Goal: Information Seeking & Learning: Learn about a topic

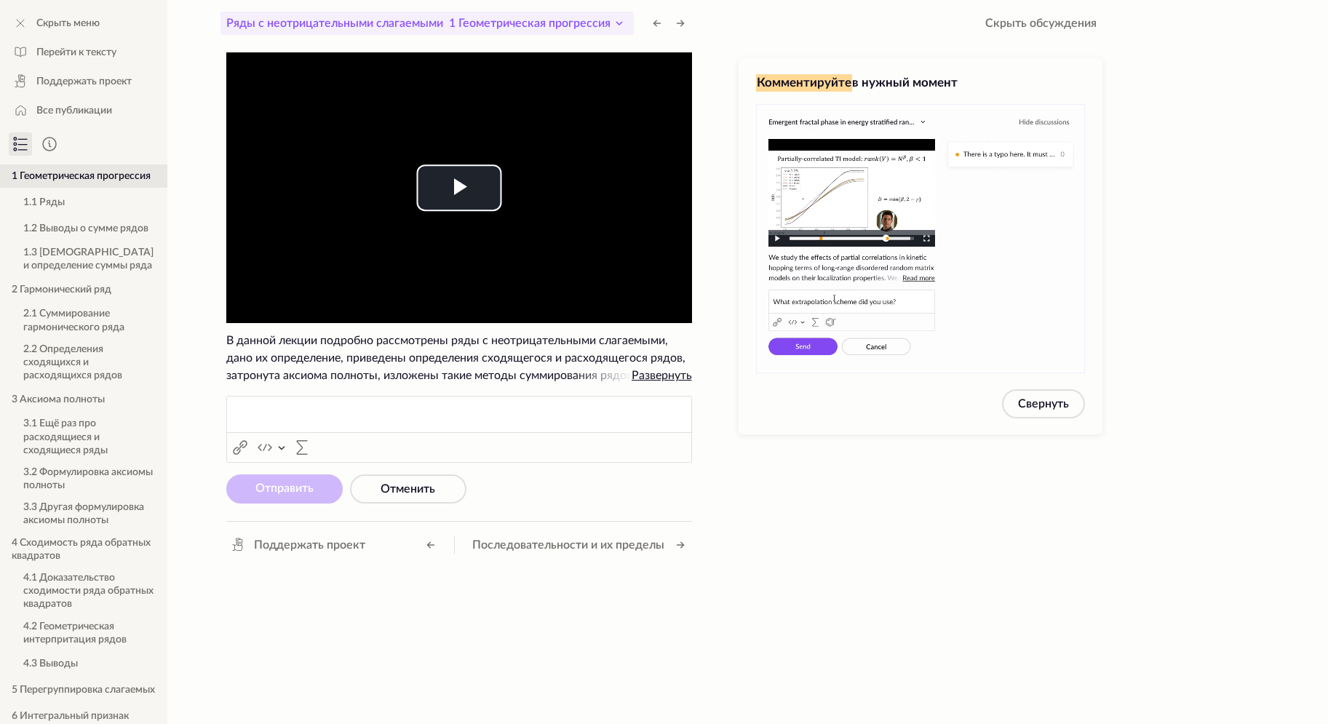
click at [615, 21] on icon at bounding box center [618, 23] width 17 height 17
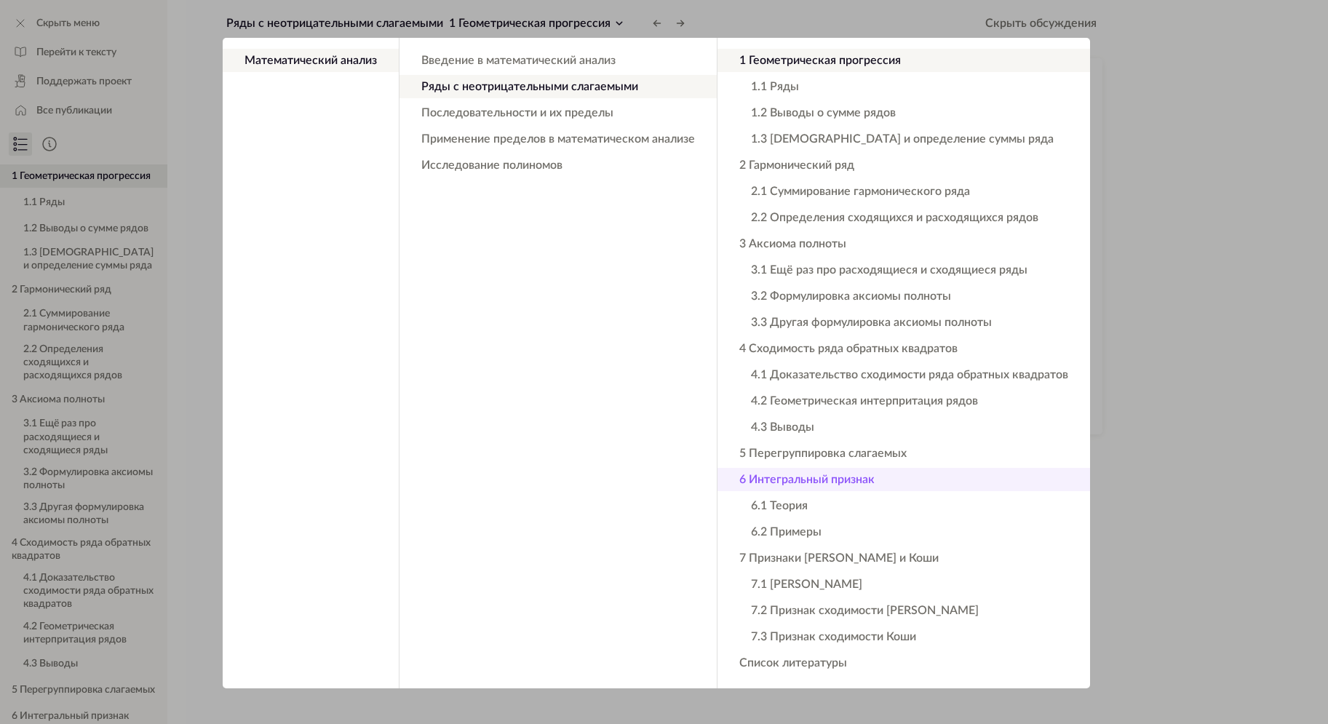
click at [842, 484] on button "6 Интегральный признак" at bounding box center [903, 479] width 372 height 23
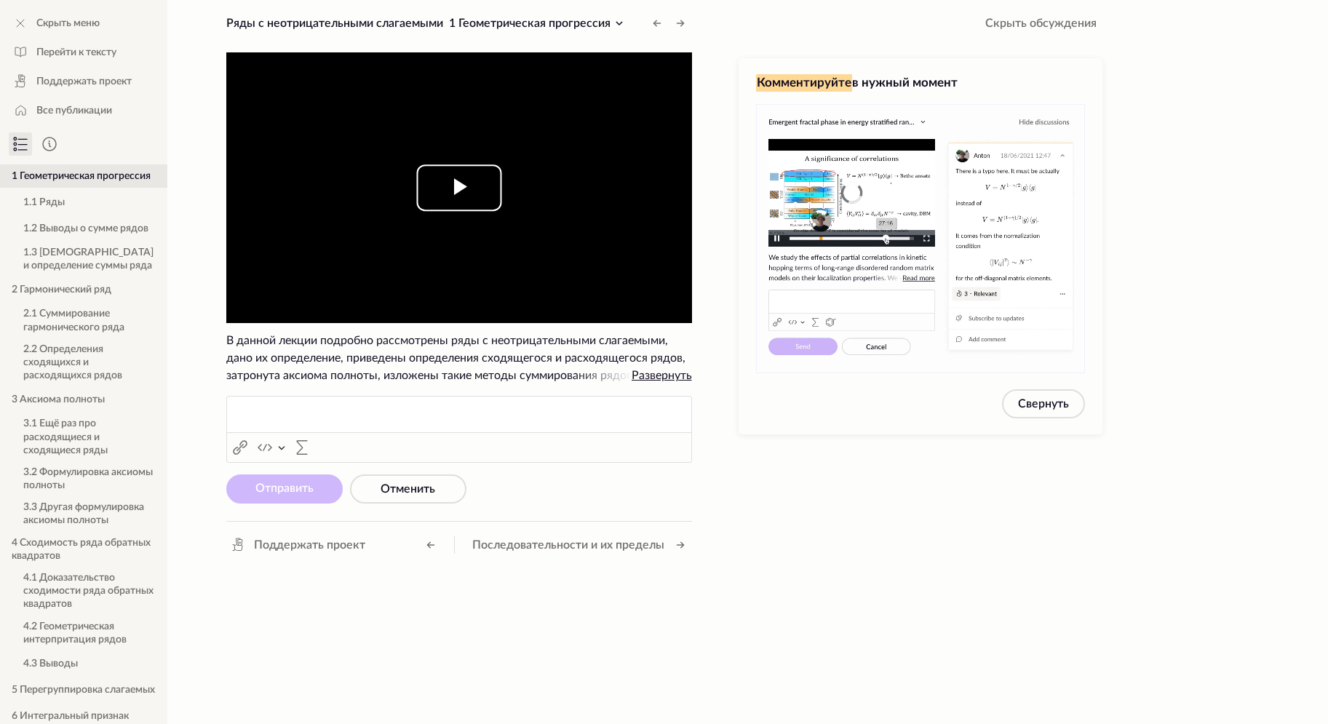
click at [459, 188] on span "Video Player" at bounding box center [459, 188] width 0 height 0
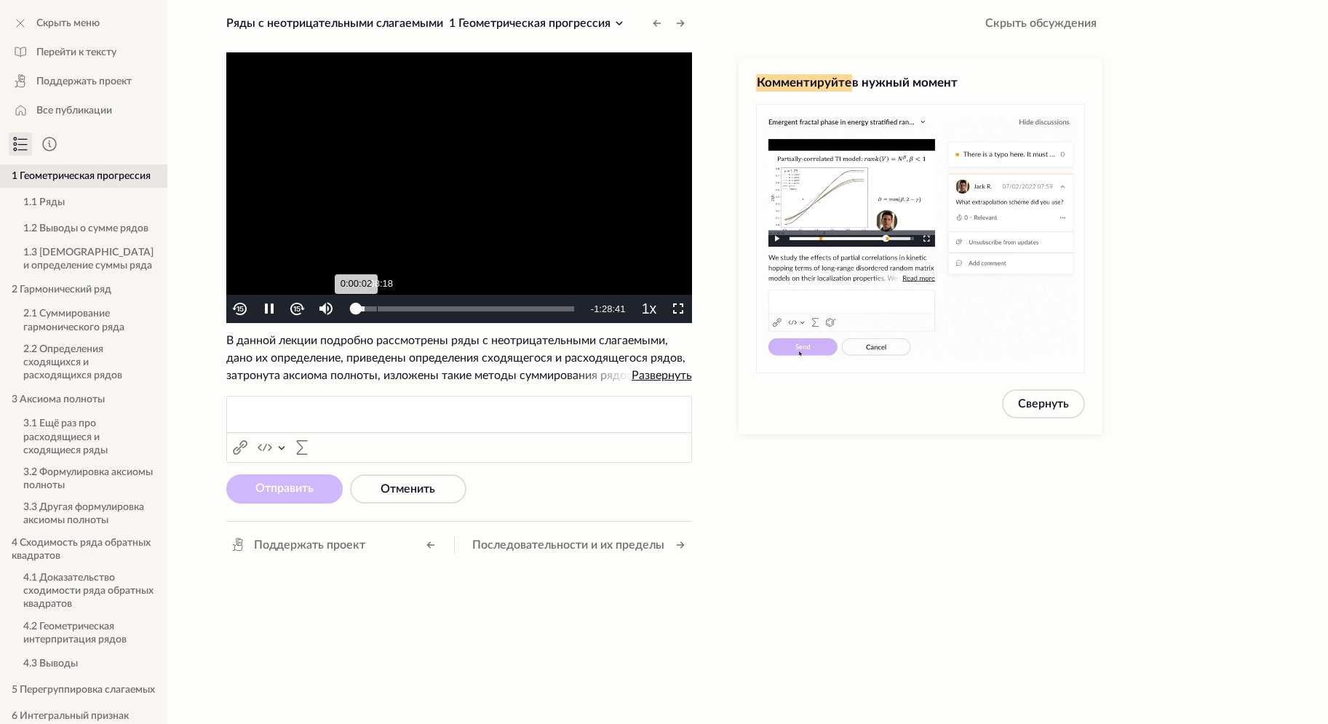
click at [376, 303] on div "Loaded : 3.99% 0:08:18 0:00:02" at bounding box center [465, 309] width 232 height 28
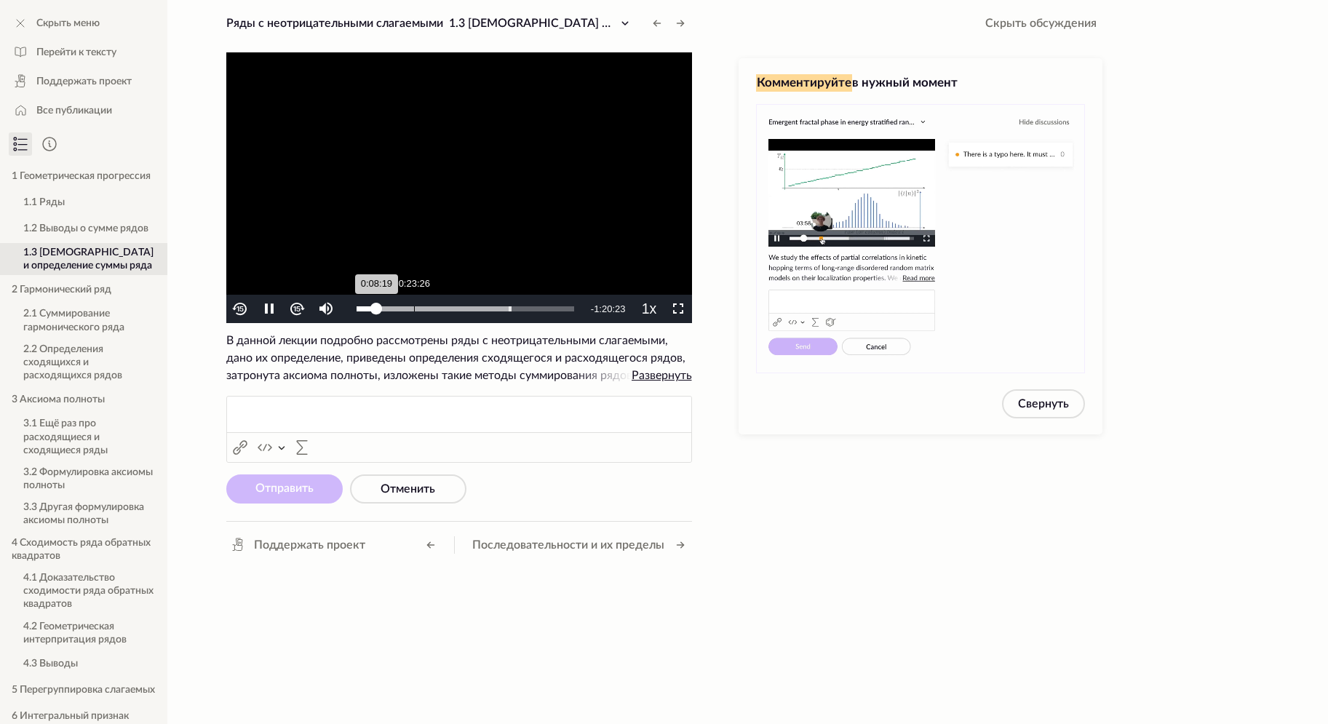
click at [413, 304] on div "Loaded : 71.21% 0:23:26 0:08:19" at bounding box center [465, 309] width 232 height 28
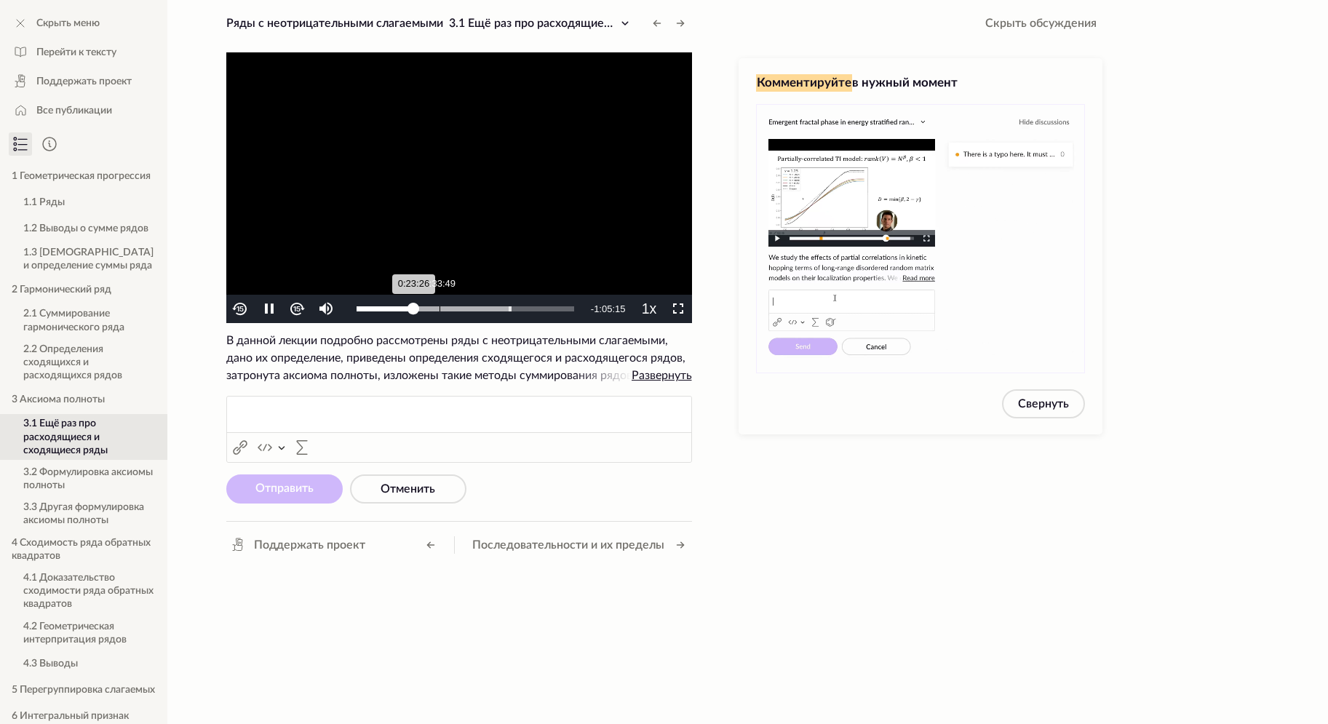
click at [439, 305] on div "Loaded : 71.20% 0:33:49 0:23:26" at bounding box center [465, 309] width 232 height 28
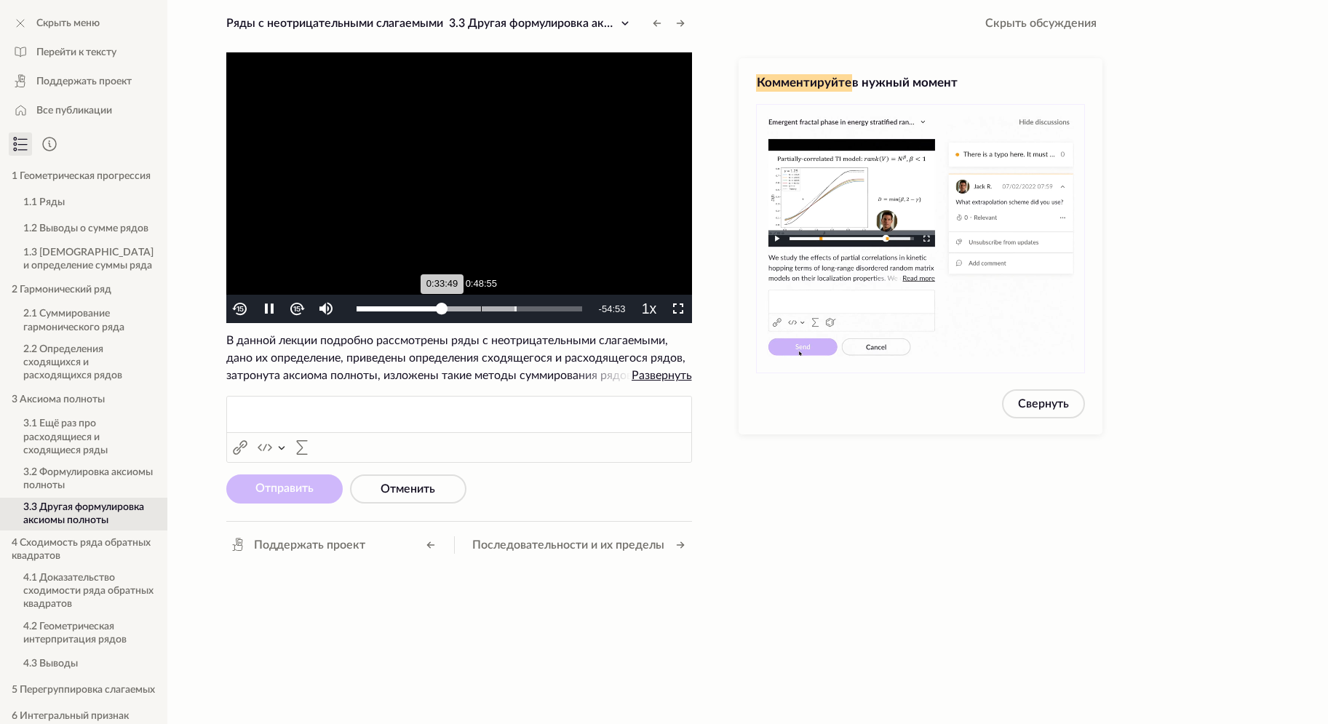
click at [482, 305] on div "Loaded : 71.20% 0:48:55 0:33:49" at bounding box center [469, 309] width 240 height 28
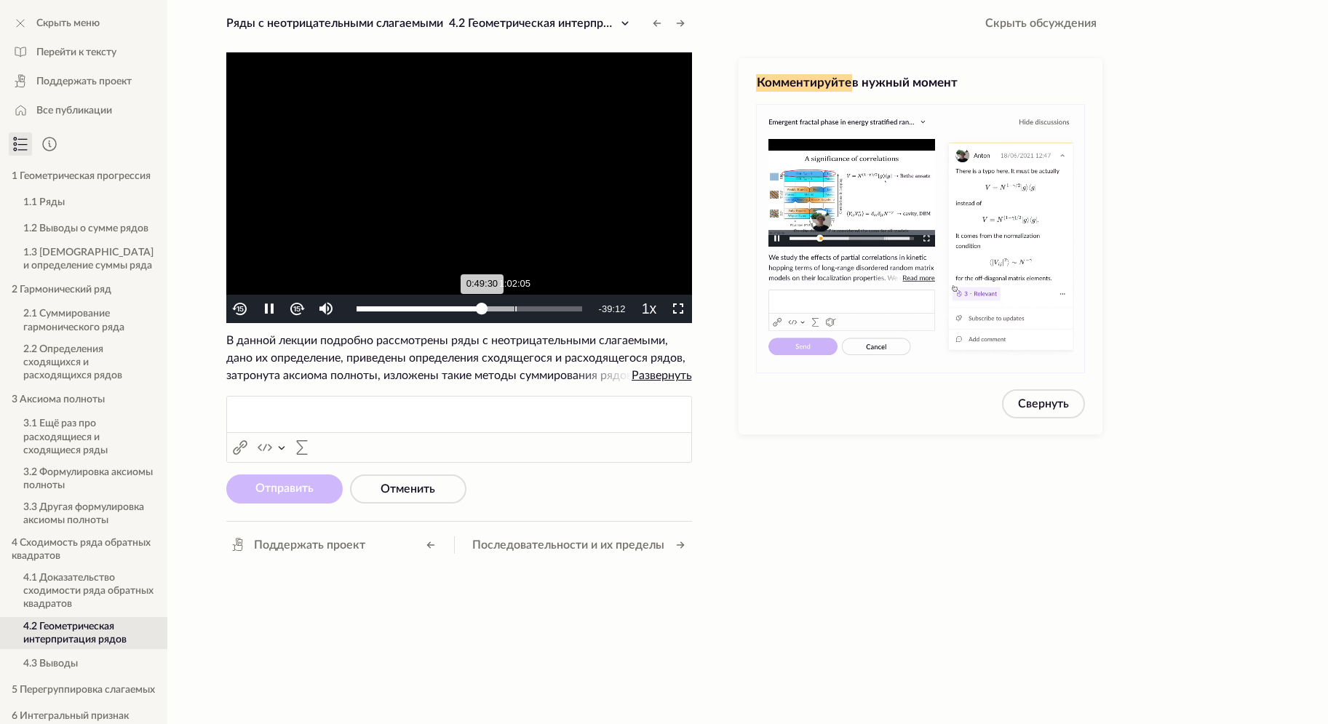
click at [516, 305] on div "Loaded : 71.20% 1:02:05 0:49:30" at bounding box center [469, 309] width 240 height 28
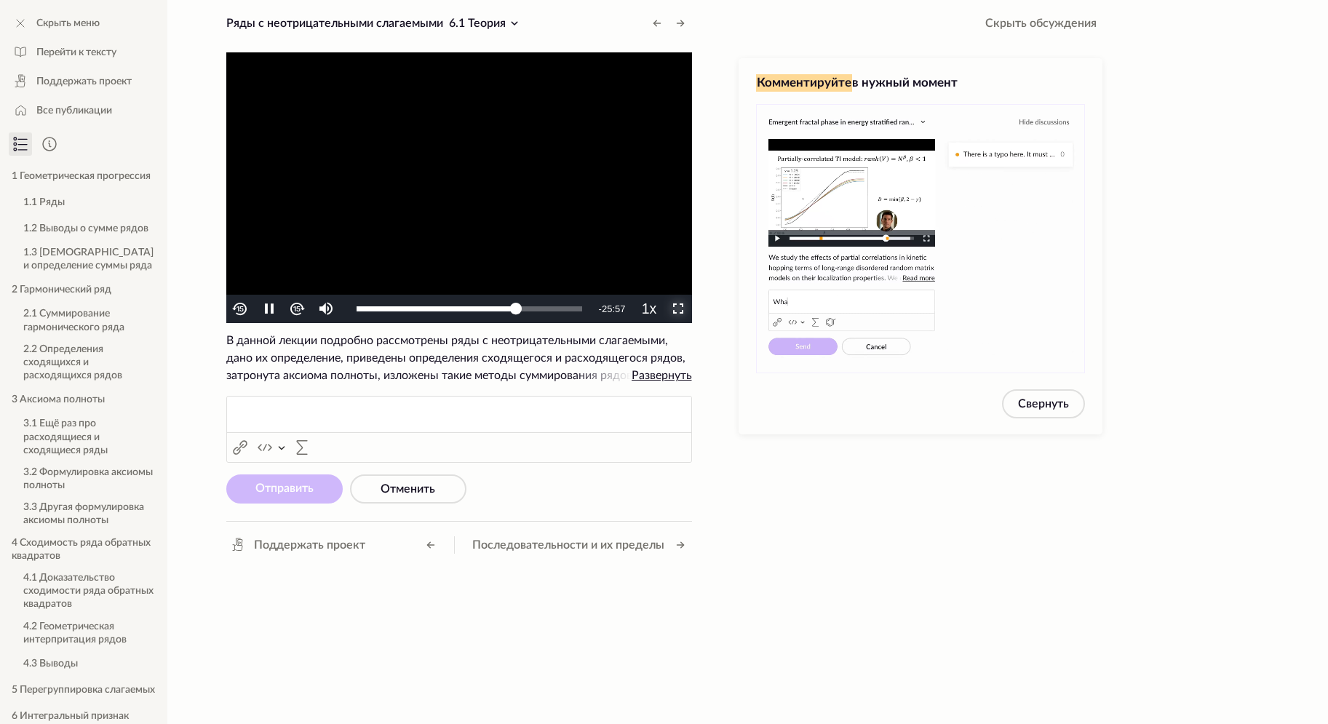
click at [677, 309] on span "Video Player" at bounding box center [677, 309] width 0 height 0
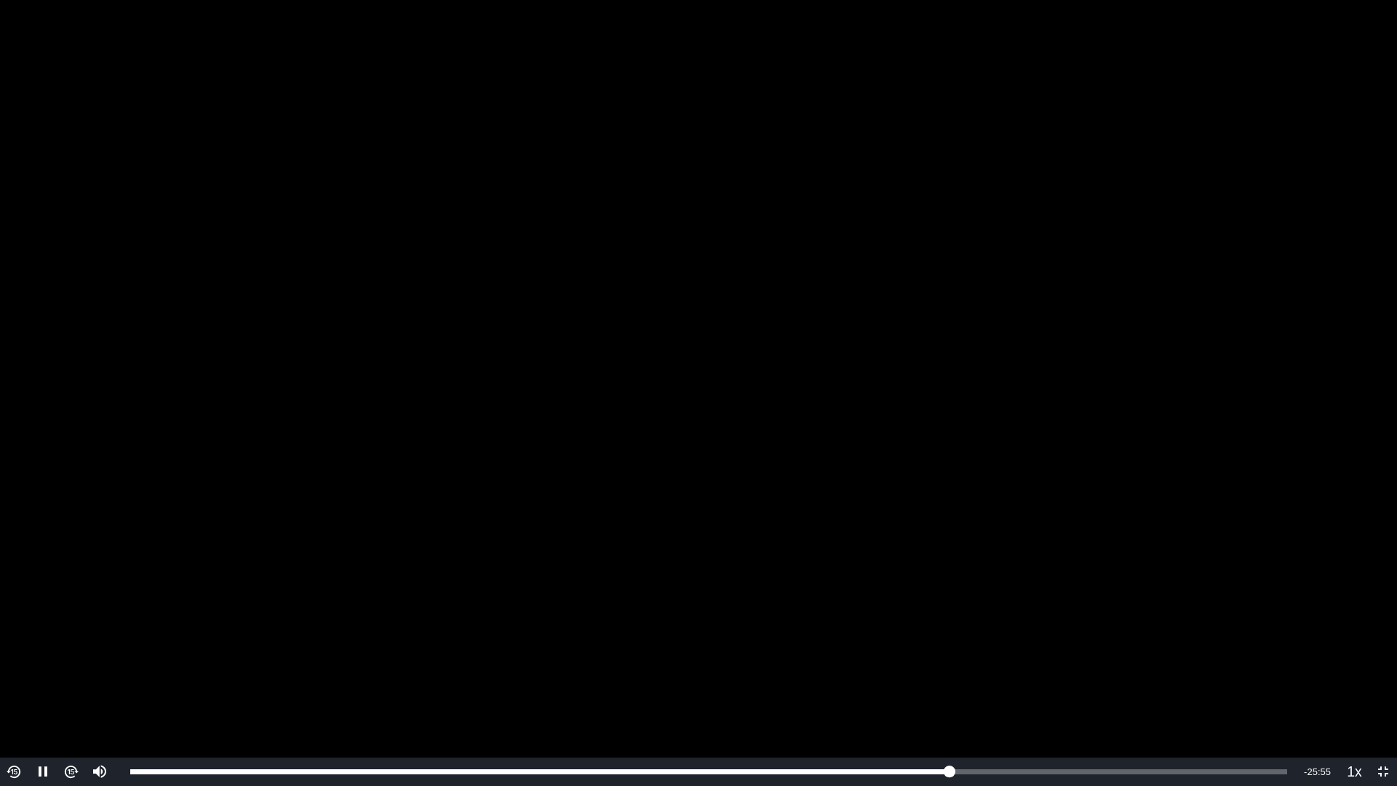
click at [754, 458] on video "To view this video please enable JavaScript, and consider upgrading to a web br…" at bounding box center [698, 393] width 1397 height 786
click at [885, 723] on div "0:57:54" at bounding box center [885, 771] width 1 height 5
click at [859, 723] on div "Loaded : 71.51% 0:56:10 0:57:55" at bounding box center [708, 771] width 1171 height 28
click at [859, 723] on div "0:55:54" at bounding box center [494, 771] width 729 height 5
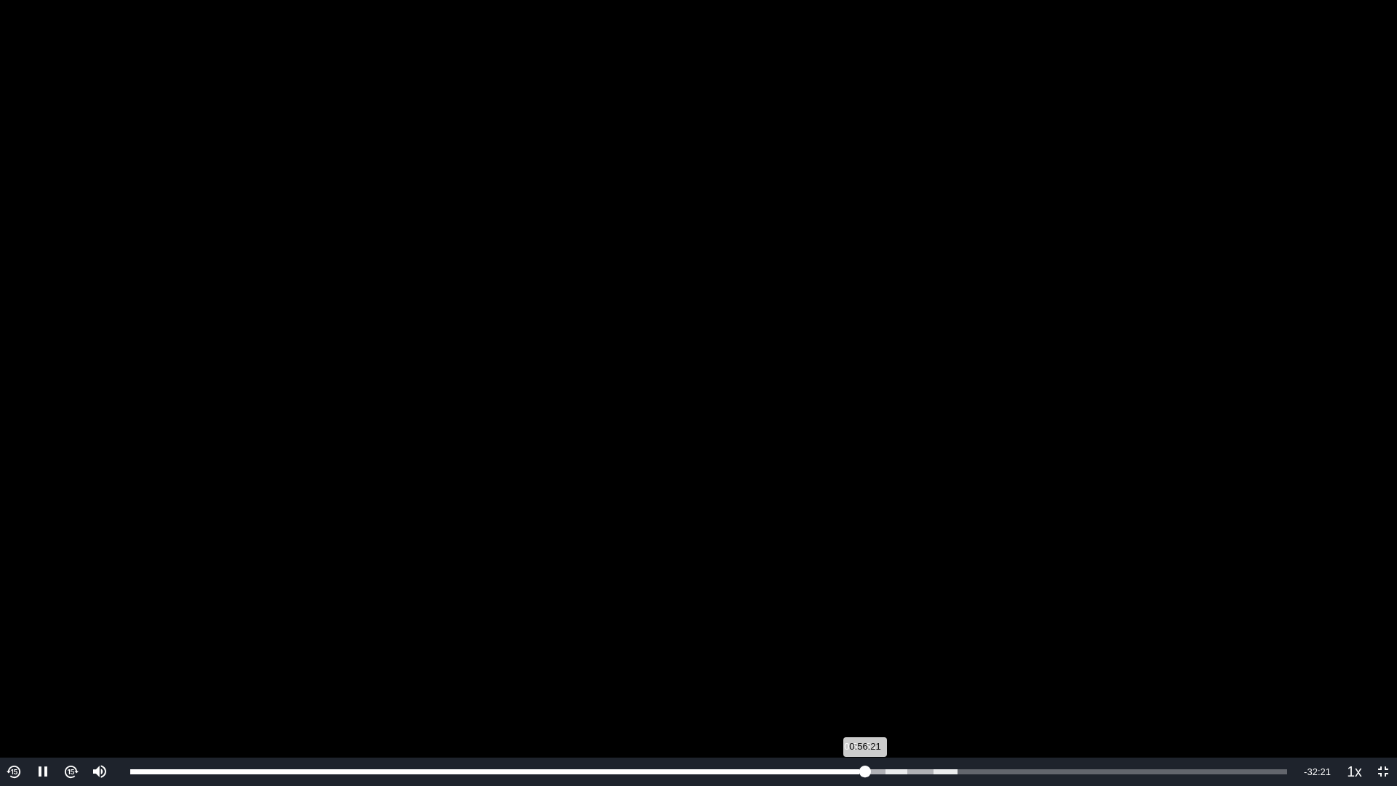
click at [858, 723] on div "0:56:21" at bounding box center [497, 771] width 735 height 5
click at [995, 289] on video "To view this video please enable JavaScript, and consider upgrading to a web br…" at bounding box center [698, 393] width 1397 height 786
click at [1085, 281] on video "To view this video please enable JavaScript, and consider upgrading to a web br…" at bounding box center [698, 393] width 1397 height 786
drag, startPoint x: 99, startPoint y: 700, endPoint x: 99, endPoint y: 709, distance: 9.5
click at [99, 709] on div "Volume Level" at bounding box center [98, 725] width 3 height 33
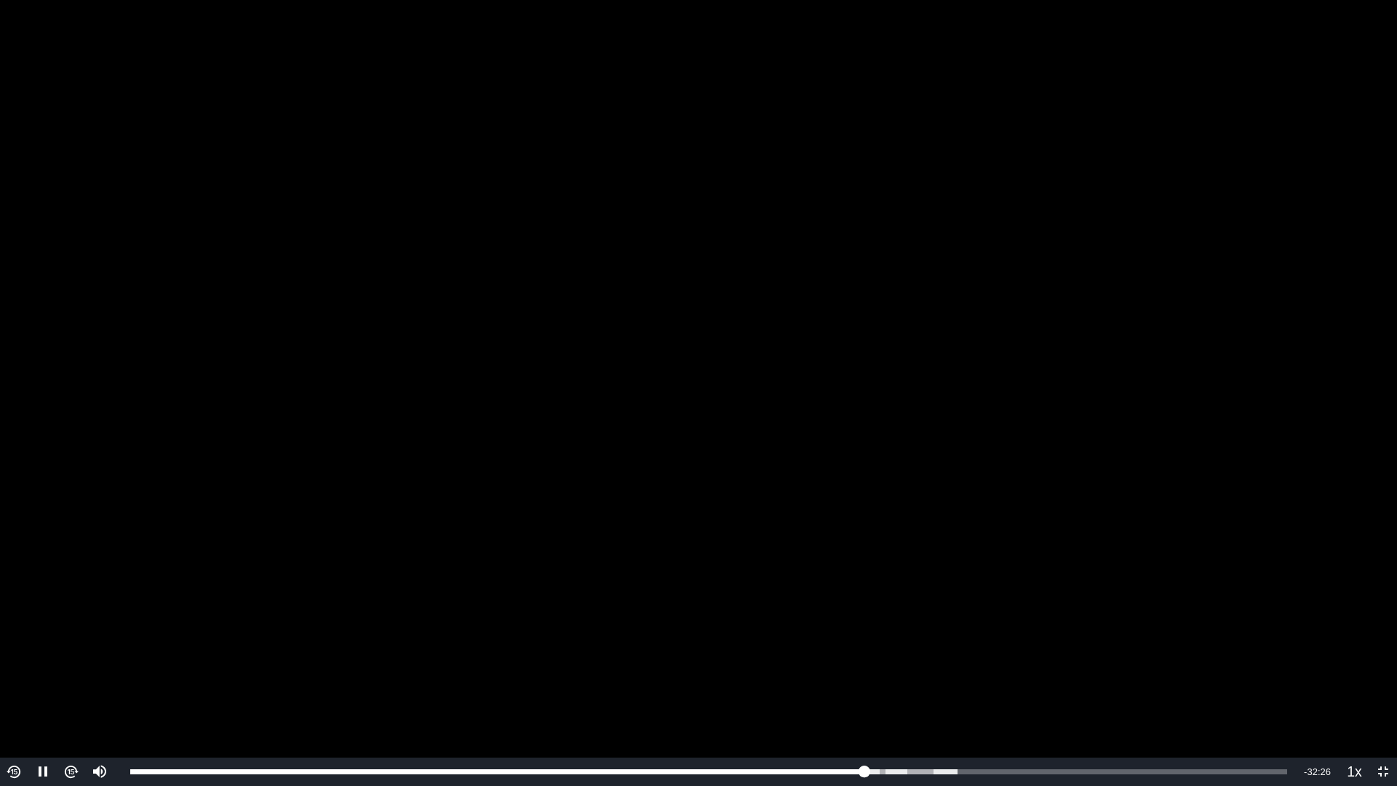
click at [941, 479] on video "To view this video please enable JavaScript, and consider upgrading to a web br…" at bounding box center [698, 393] width 1397 height 786
click at [1133, 352] on video "To view this video please enable JavaScript, and consider upgrading to a web br…" at bounding box center [698, 393] width 1397 height 786
click at [1327, 703] on span "1.25x" at bounding box center [1359, 700] width 28 height 12
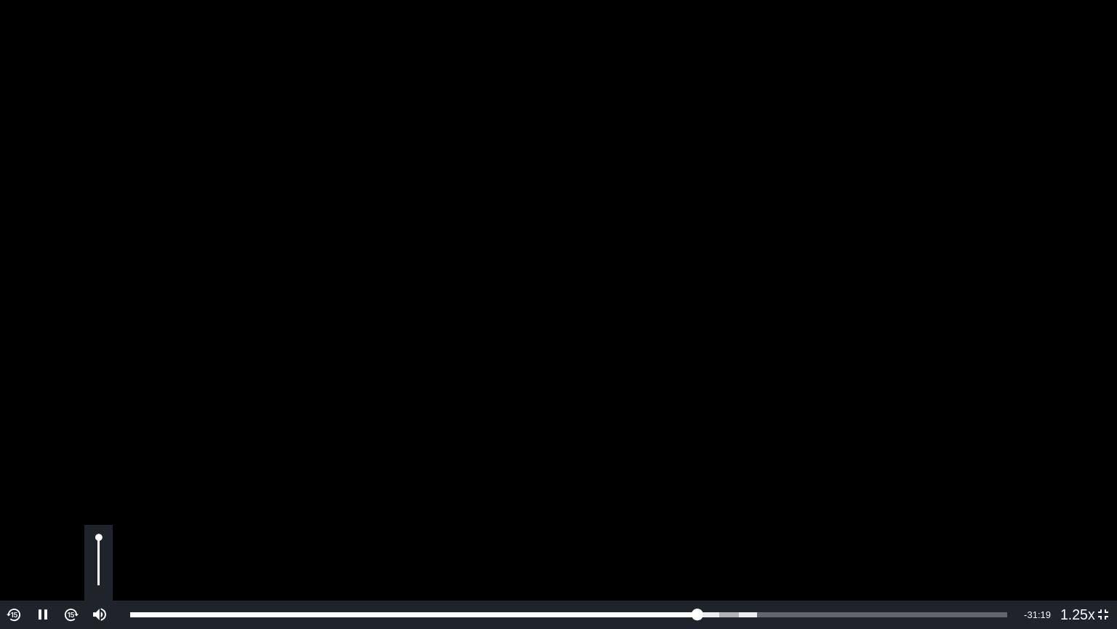
drag, startPoint x: 97, startPoint y: 552, endPoint x: 104, endPoint y: 522, distance: 30.7
click at [104, 522] on div "To view this video please enable JavaScript, and consider upgrading to a web br…" at bounding box center [558, 314] width 1117 height 629
click at [533, 276] on video "To view this video please enable JavaScript, and consider upgrading to a web br…" at bounding box center [558, 314] width 1117 height 629
click at [546, 196] on video "To view this video please enable JavaScript, and consider upgrading to a web br…" at bounding box center [558, 314] width 1117 height 629
click at [455, 140] on video "To view this video please enable JavaScript, and consider upgrading to a web br…" at bounding box center [558, 314] width 1117 height 629
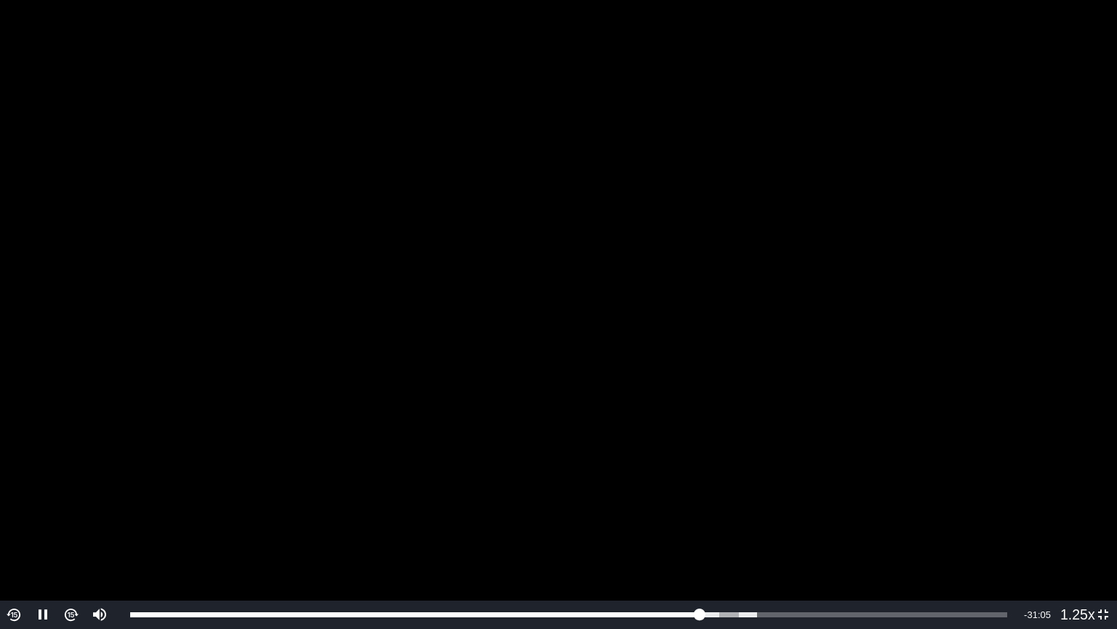
click at [455, 140] on video "To view this video please enable JavaScript, and consider upgrading to a web br…" at bounding box center [558, 314] width 1117 height 629
click at [796, 210] on video "To view this video please enable JavaScript, and consider upgrading to a web br…" at bounding box center [558, 314] width 1117 height 629
click at [315, 284] on video "To view this video please enable JavaScript, and consider upgrading to a web br…" at bounding box center [558, 314] width 1117 height 629
click at [97, 551] on div "Video Player" at bounding box center [98, 563] width 28 height 76
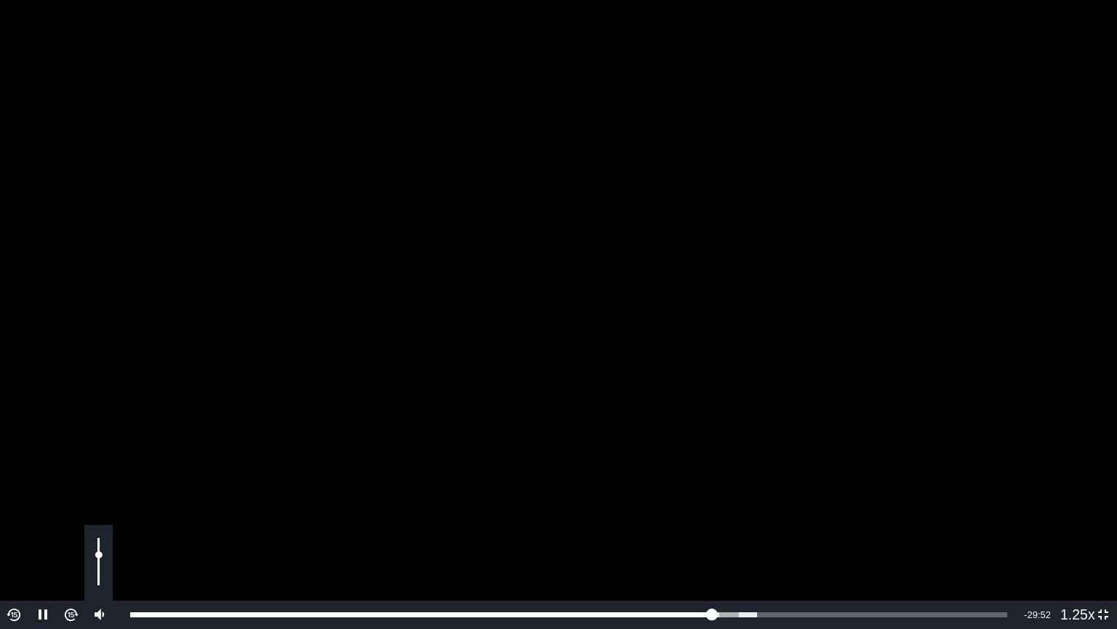
click at [100, 555] on div "Volume Level" at bounding box center [98, 570] width 3 height 30
click at [231, 451] on video "To view this video please enable JavaScript, and consider upgrading to a web br…" at bounding box center [558, 314] width 1117 height 629
click at [91, 402] on video "To view this video please enable JavaScript, and consider upgrading to a web br…" at bounding box center [558, 314] width 1117 height 629
click at [906, 613] on div "Loaded : 71.50% 1:18:33 1:00:03" at bounding box center [568, 614] width 877 height 5
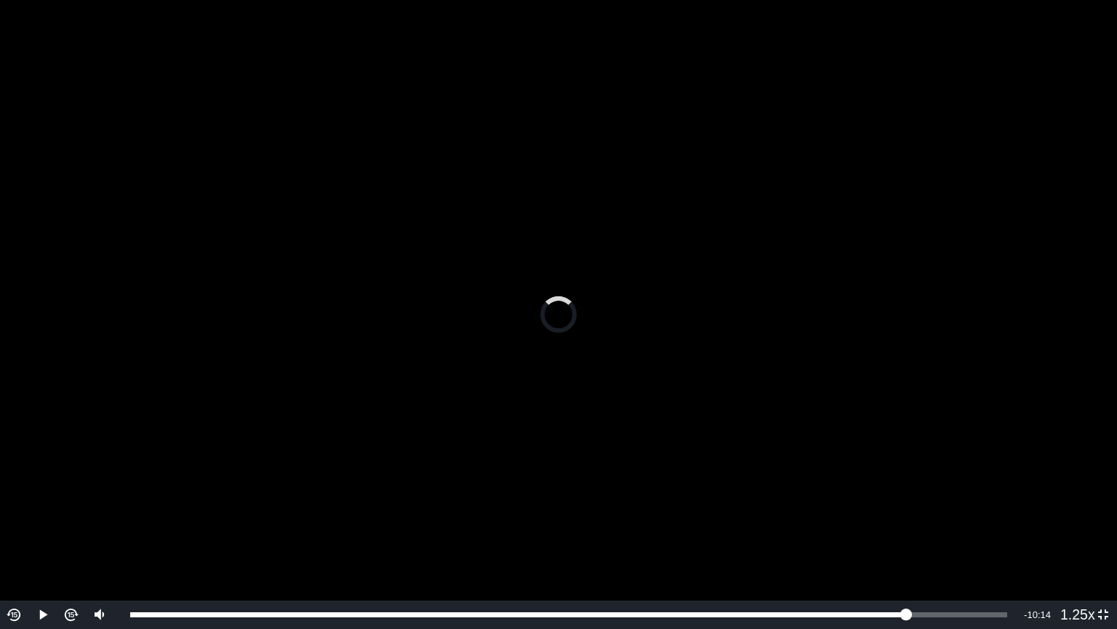
click at [810, 345] on video "To view this video please enable JavaScript, and consider upgrading to a web br…" at bounding box center [558, 314] width 1117 height 629
click at [976, 613] on div "1:25:02" at bounding box center [976, 614] width 1 height 5
click at [920, 351] on video "To view this video please enable JavaScript, and consider upgrading to a web br…" at bounding box center [558, 314] width 1117 height 629
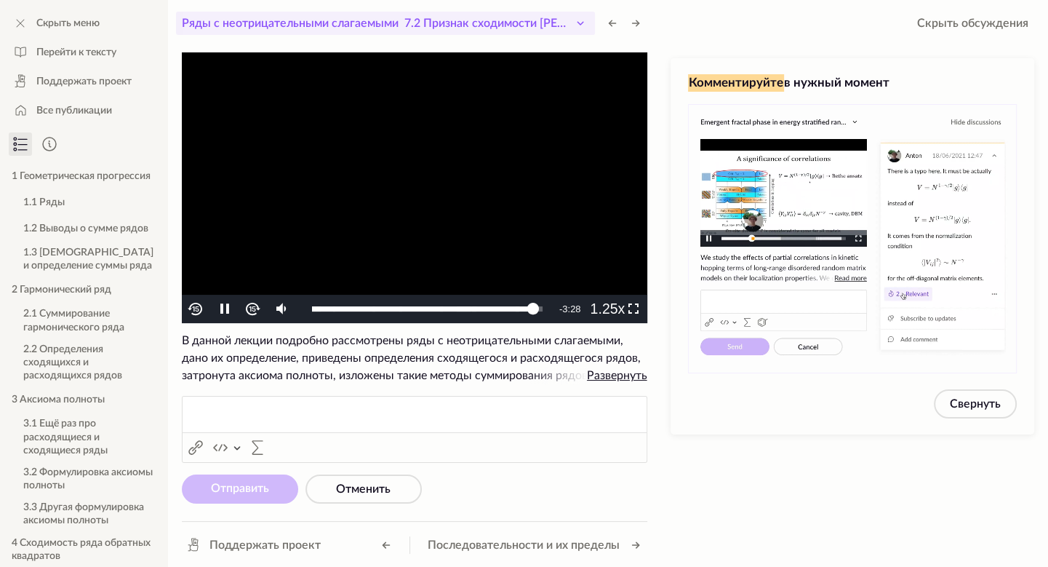
click at [583, 24] on icon at bounding box center [580, 23] width 17 height 17
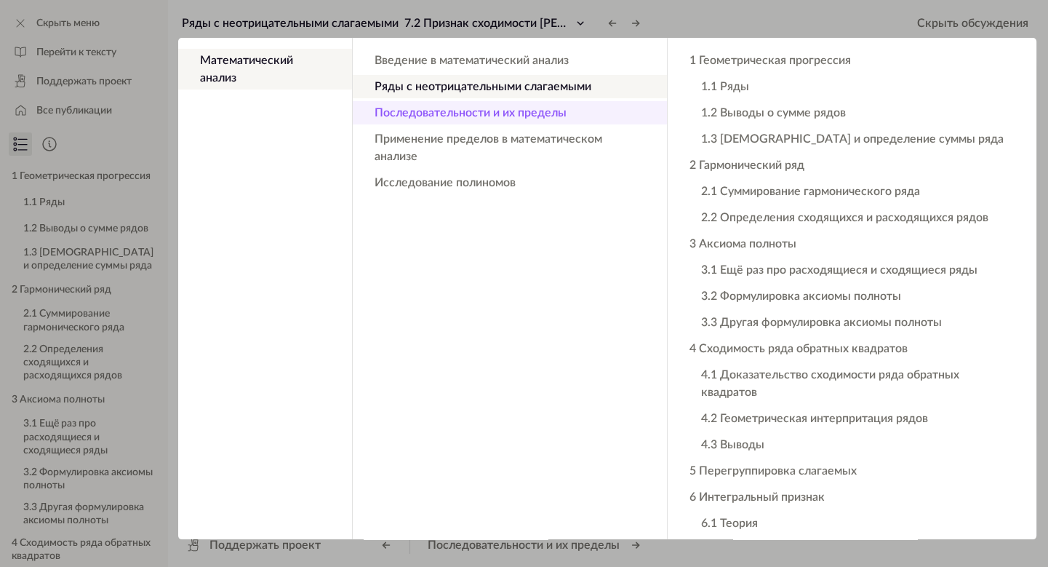
click at [535, 115] on button "Последовательности и их пределы" at bounding box center [510, 112] width 314 height 23
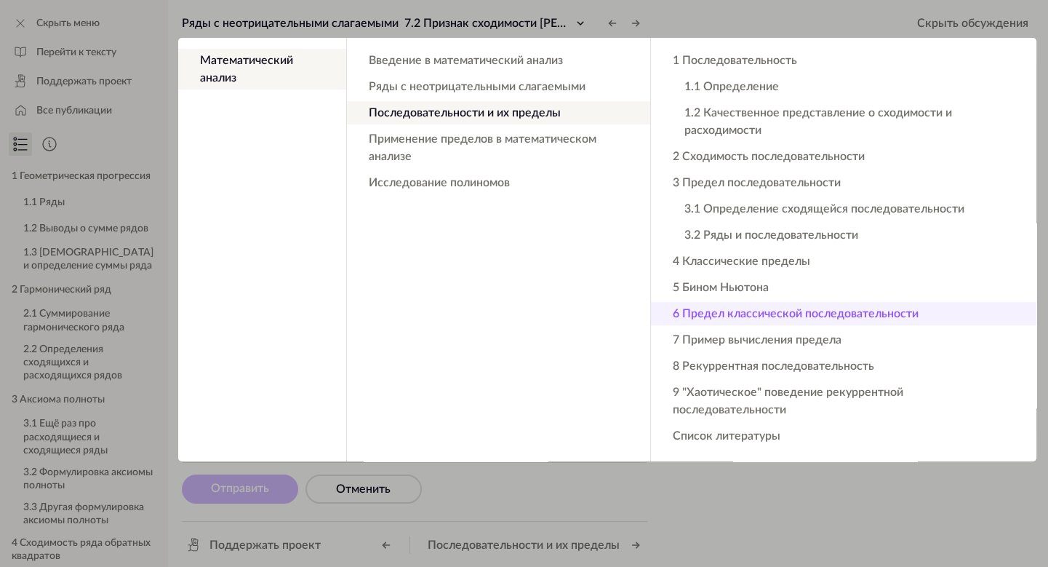
click at [751, 313] on button "6 Предел классической последовательности" at bounding box center [844, 313] width 386 height 23
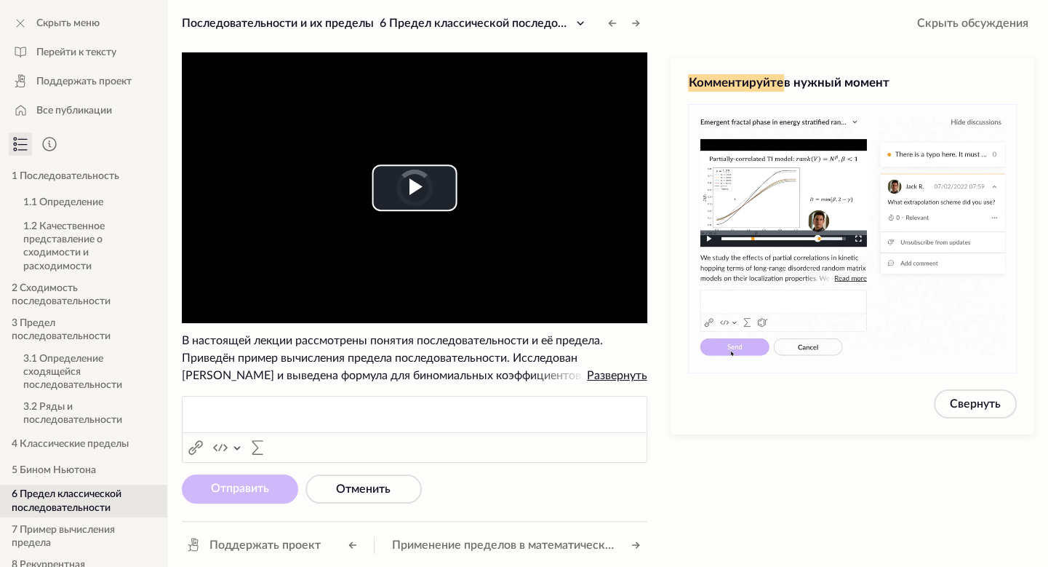
click at [511, 211] on video "To view this video please enable JavaScript, and consider upgrading to a web br…" at bounding box center [415, 187] width 466 height 271
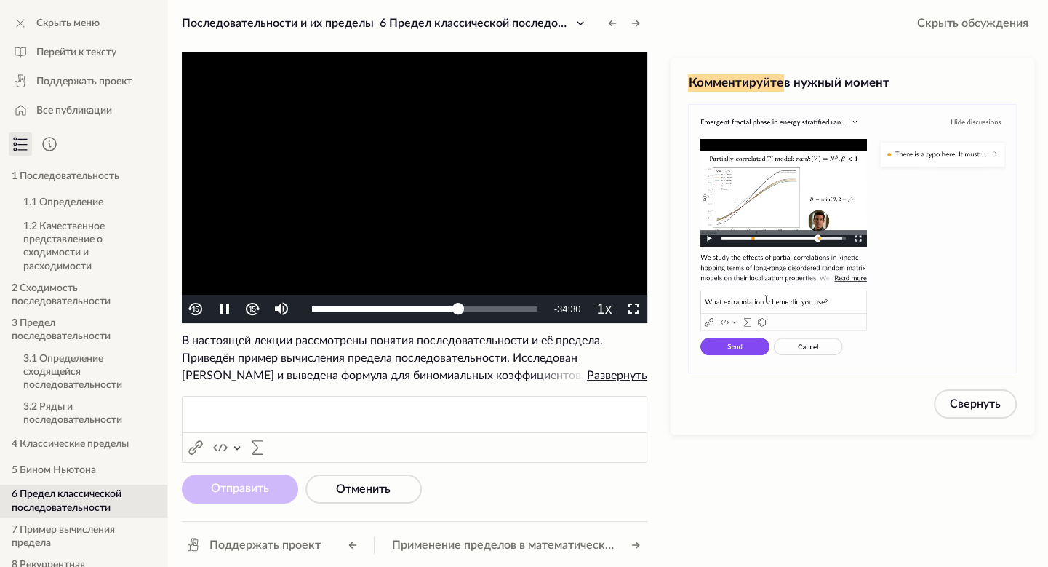
click at [498, 196] on video "To view this video please enable JavaScript, and consider upgrading to a web br…" at bounding box center [415, 187] width 466 height 271
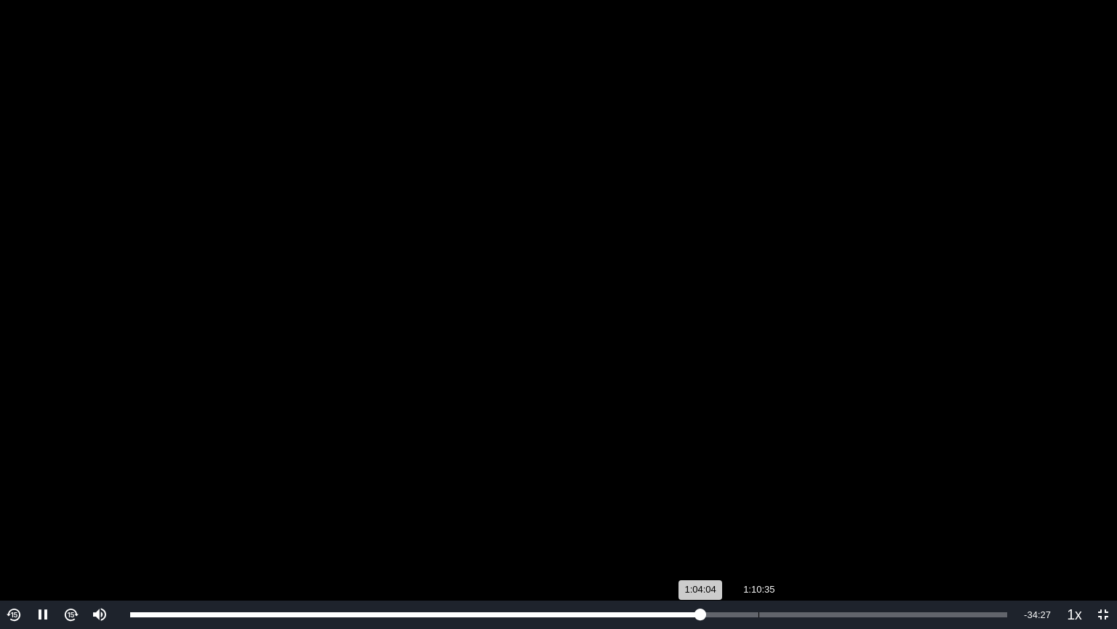
click at [759, 613] on div "1:10:35" at bounding box center [759, 614] width 1 height 5
click at [746, 613] on div "1:10:36" at bounding box center [444, 614] width 629 height 5
click at [741, 383] on video "To view this video please enable JavaScript, and consider upgrading to a web br…" at bounding box center [558, 314] width 1117 height 629
click at [791, 496] on video "To view this video please enable JavaScript, and consider upgrading to a web br…" at bounding box center [558, 314] width 1117 height 629
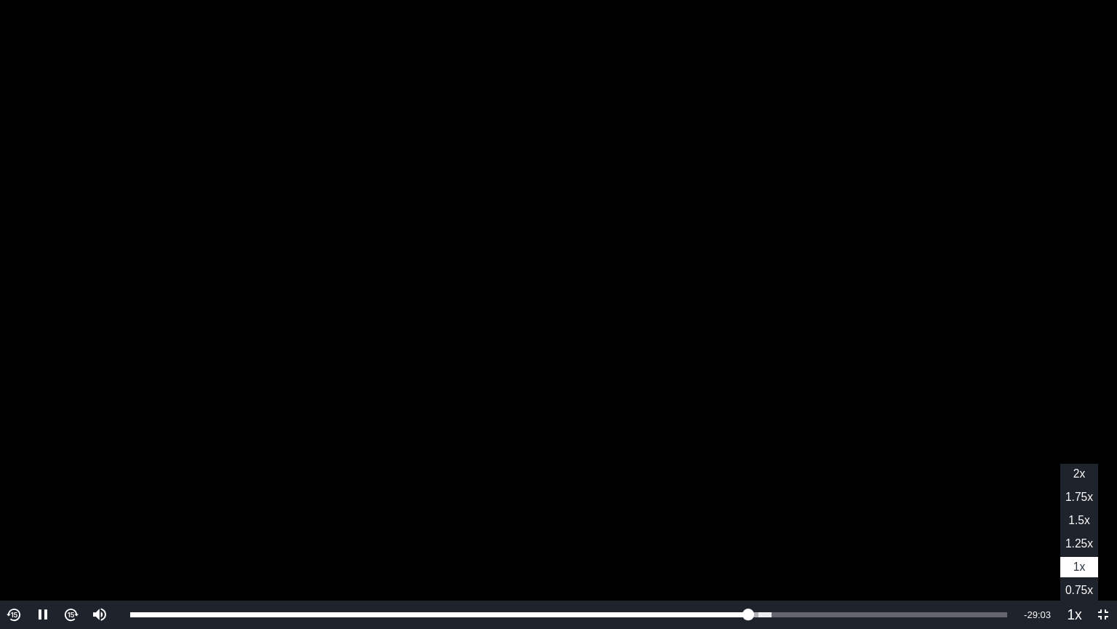
click at [1080, 548] on span "1.25x" at bounding box center [1080, 543] width 28 height 12
click at [228, 308] on video "To view this video please enable JavaScript, and consider upgrading to a web br…" at bounding box center [558, 314] width 1117 height 629
click at [106, 257] on video "To view this video please enable JavaScript, and consider upgrading to a web br…" at bounding box center [558, 314] width 1117 height 629
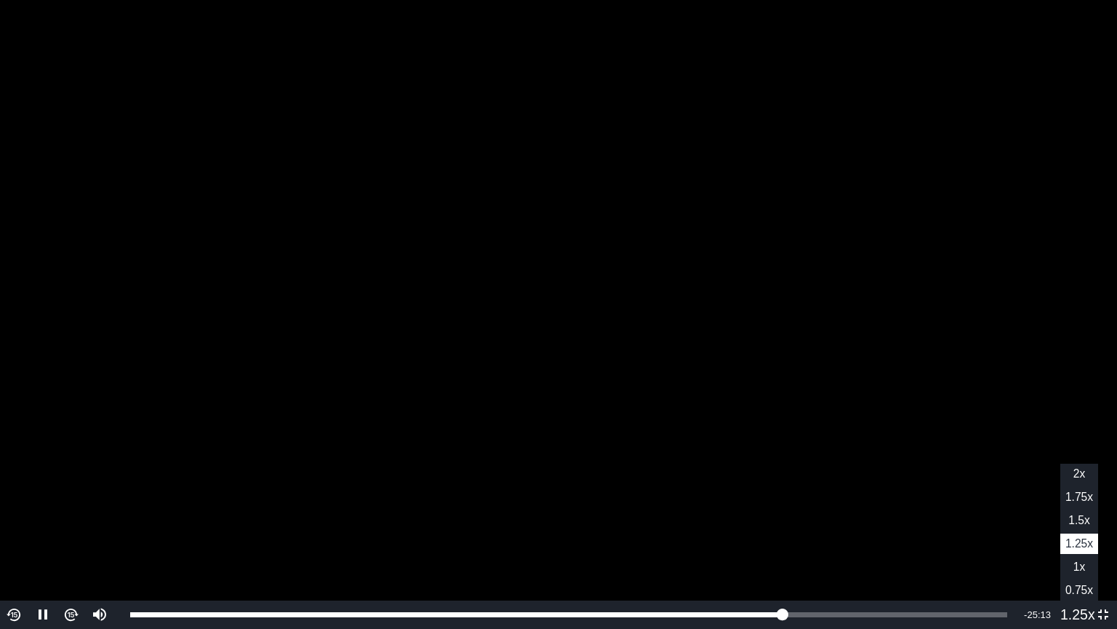
click at [1074, 525] on span "1.5x" at bounding box center [1079, 520] width 21 height 12
click at [857, 429] on video "To view this video please enable JavaScript, and consider upgrading to a web br…" at bounding box center [558, 314] width 1117 height 629
click at [744, 376] on video "To view this video please enable JavaScript, and consider upgrading to a web br…" at bounding box center [558, 314] width 1117 height 629
click at [140, 231] on video "To view this video please enable JavaScript, and consider upgrading to a web br…" at bounding box center [558, 314] width 1117 height 629
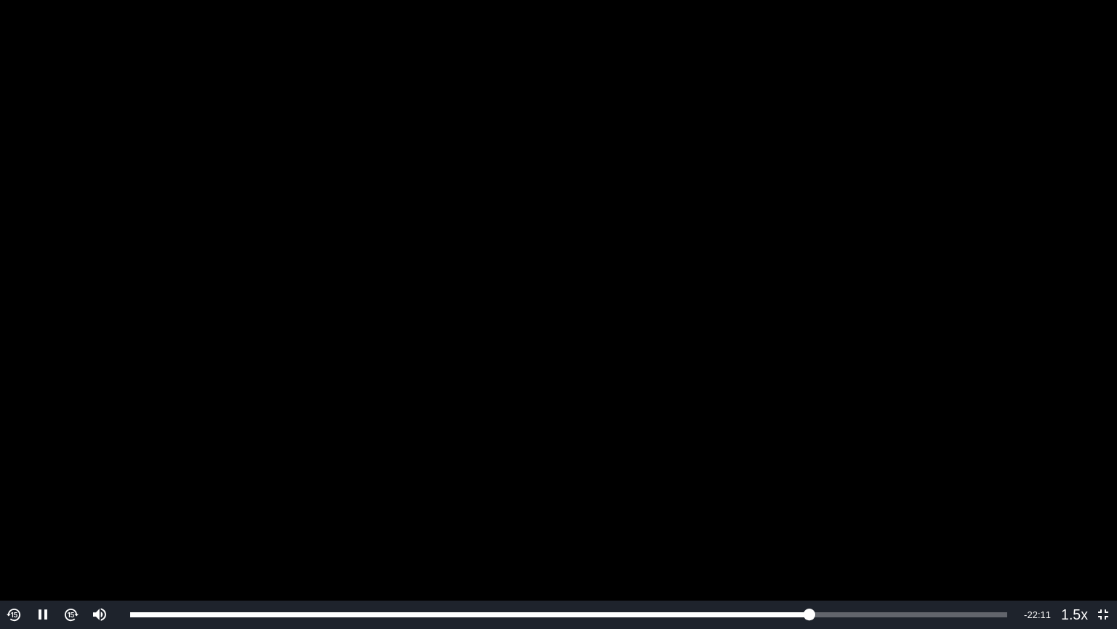
click at [199, 103] on video "To view this video please enable JavaScript, and consider upgrading to a web br…" at bounding box center [558, 314] width 1117 height 629
click at [224, 72] on video "To view this video please enable JavaScript, and consider upgrading to a web br…" at bounding box center [558, 314] width 1117 height 629
click at [378, 167] on video "To view this video please enable JavaScript, and consider upgrading to a web br…" at bounding box center [558, 314] width 1117 height 629
click at [575, 190] on video "To view this video please enable JavaScript, and consider upgrading to a web br…" at bounding box center [558, 314] width 1117 height 629
click at [970, 213] on video "To view this video please enable JavaScript, and consider upgrading to a web br…" at bounding box center [558, 314] width 1117 height 629
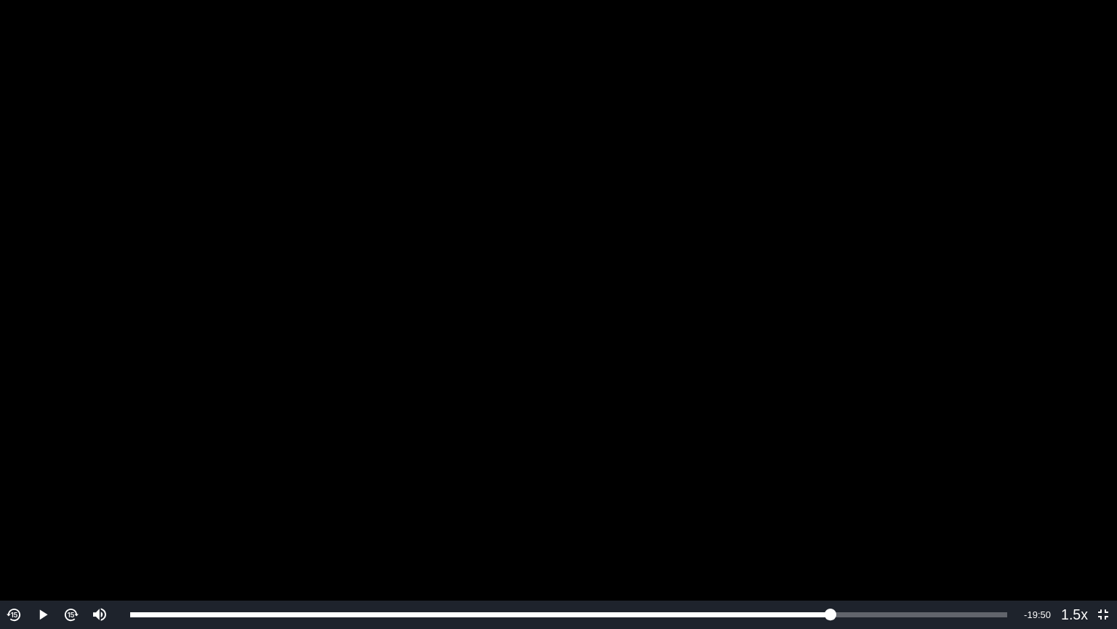
click at [1008, 243] on video "To view this video please enable JavaScript, and consider upgrading to a web br…" at bounding box center [558, 314] width 1117 height 629
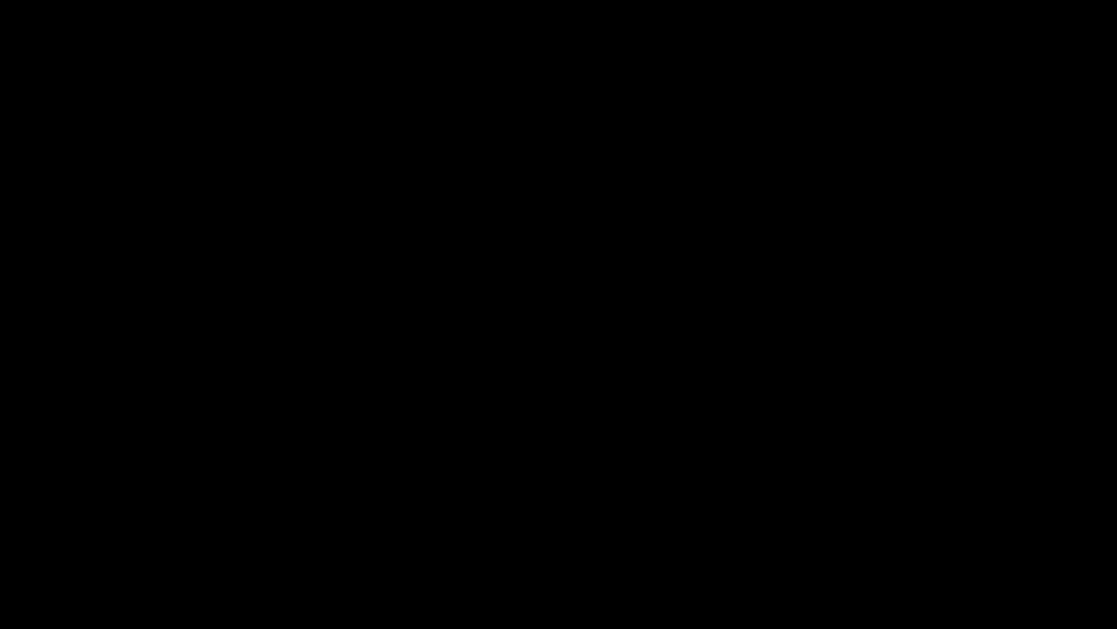
click at [1008, 243] on video "To view this video please enable JavaScript, and consider upgrading to a web br…" at bounding box center [558, 314] width 1117 height 629
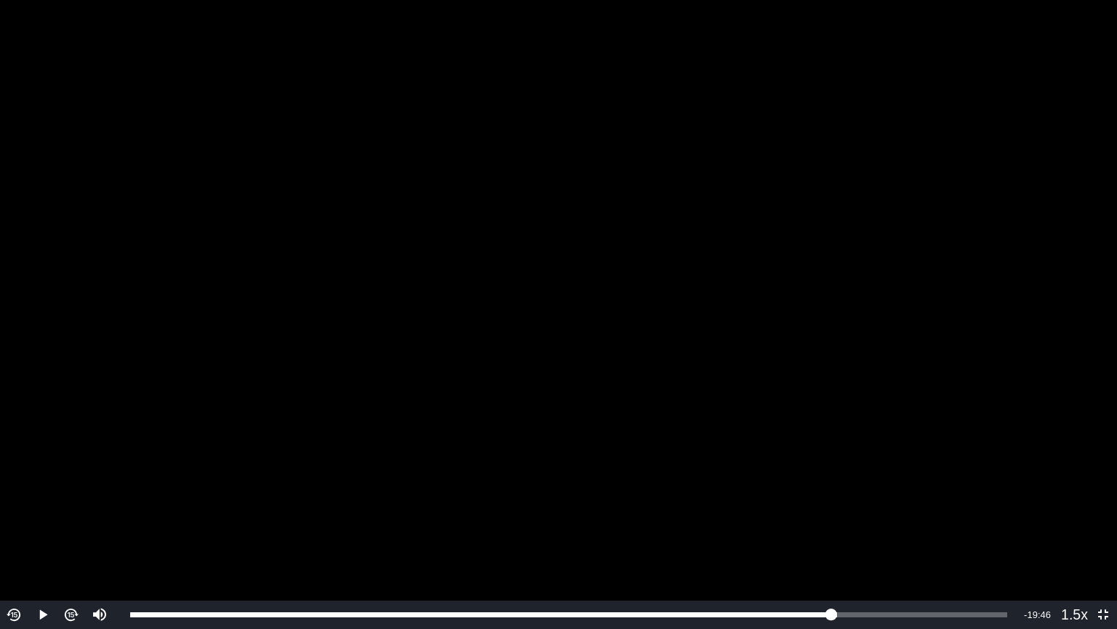
click at [1038, 315] on video "To view this video please enable JavaScript, and consider upgrading to a web br…" at bounding box center [558, 314] width 1117 height 629
click at [1024, 235] on video "To view this video please enable JavaScript, and consider upgrading to a web br…" at bounding box center [558, 314] width 1117 height 629
click at [1000, 268] on video "To view this video please enable JavaScript, and consider upgrading to a web br…" at bounding box center [558, 314] width 1117 height 629
click at [1008, 245] on video "To view this video please enable JavaScript, and consider upgrading to a web br…" at bounding box center [558, 314] width 1117 height 629
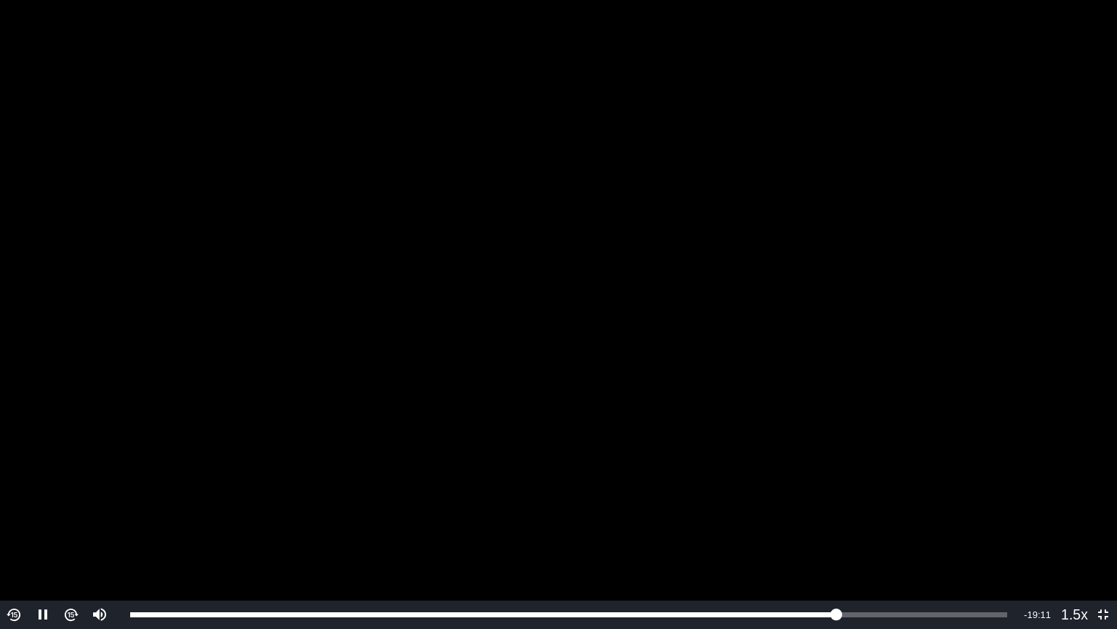
click at [1014, 242] on video "To view this video please enable JavaScript, and consider upgrading to a web br…" at bounding box center [558, 314] width 1117 height 629
click at [960, 234] on video "To view this video please enable JavaScript, and consider upgrading to a web br…" at bounding box center [558, 314] width 1117 height 629
click at [1075, 561] on span "1x" at bounding box center [1080, 566] width 12 height 12
click at [1034, 234] on video "To view this video please enable JavaScript, and consider upgrading to a web br…" at bounding box center [558, 314] width 1117 height 629
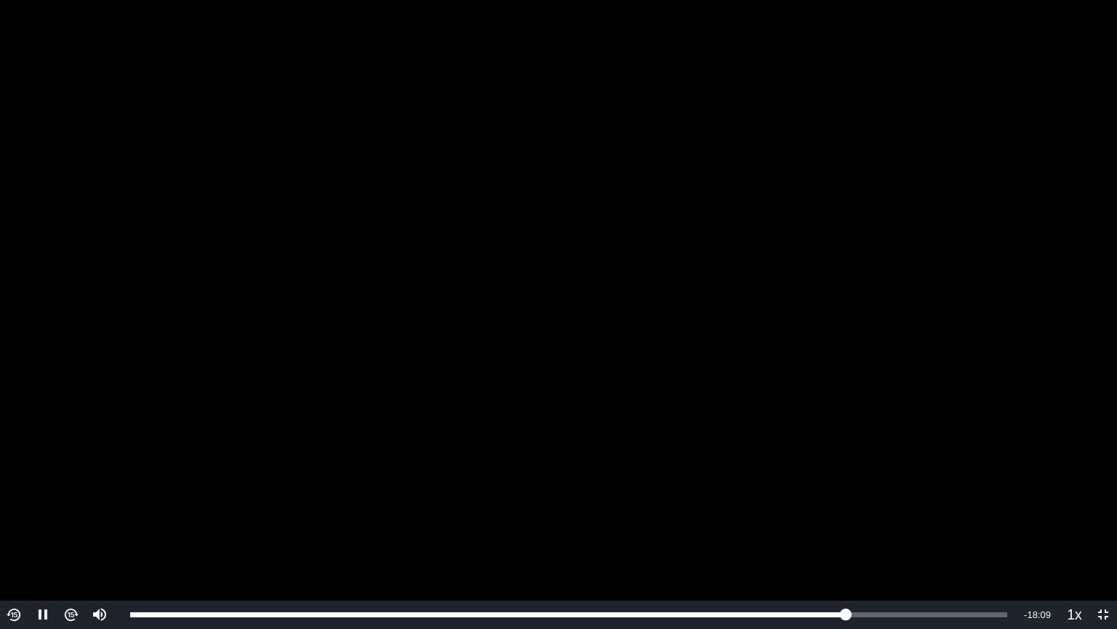
click at [1034, 234] on video "To view this video please enable JavaScript, and consider upgrading to a web br…" at bounding box center [558, 314] width 1117 height 629
click at [1082, 218] on video "To view this video please enable JavaScript, and consider upgrading to a web br…" at bounding box center [558, 314] width 1117 height 629
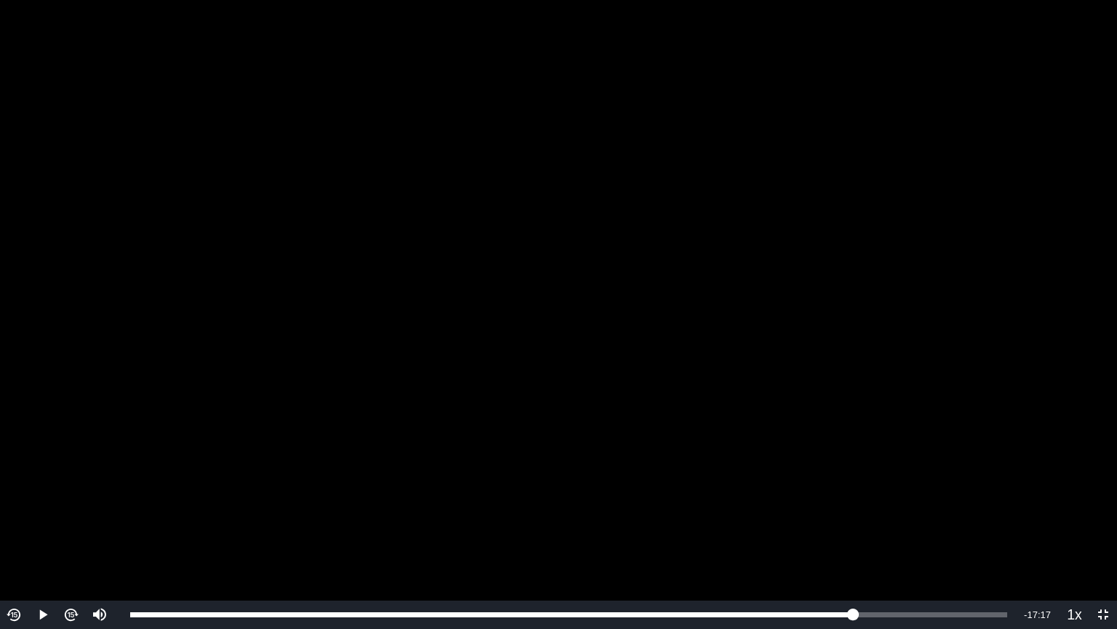
click at [1082, 218] on video "To view this video please enable JavaScript, and consider upgrading to a web br…" at bounding box center [558, 314] width 1117 height 629
click at [1009, 167] on video "To view this video please enable JavaScript, and consider upgrading to a web br…" at bounding box center [558, 314] width 1117 height 629
click at [973, 172] on video "To view this video please enable JavaScript, and consider upgrading to a web br…" at bounding box center [558, 314] width 1117 height 629
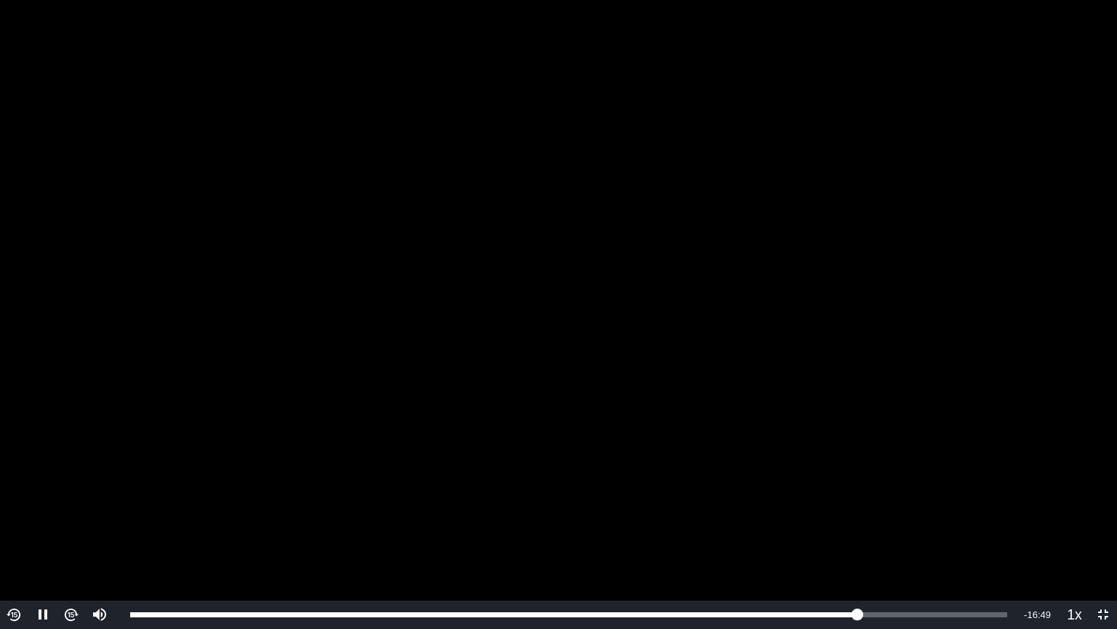
click at [784, 231] on video "To view this video please enable JavaScript, and consider upgrading to a web br…" at bounding box center [558, 314] width 1117 height 629
click at [1085, 538] on span "1.25x" at bounding box center [1080, 543] width 28 height 12
click at [1060, 335] on video "To view this video please enable JavaScript, and consider upgrading to a web br…" at bounding box center [558, 314] width 1117 height 629
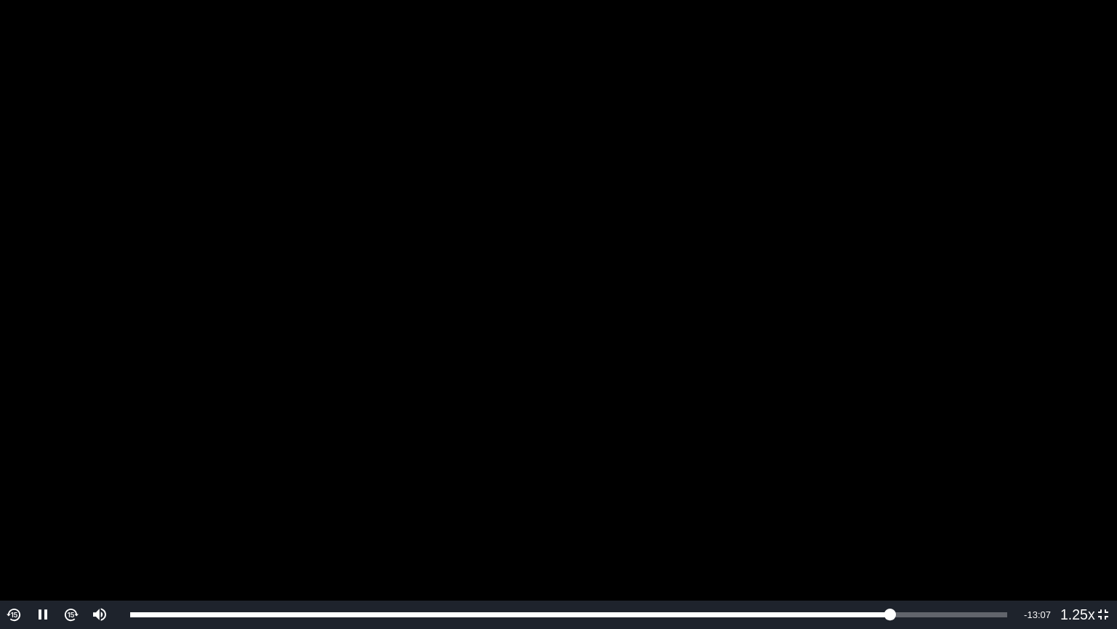
click at [807, 277] on video "To view this video please enable JavaScript, and consider upgrading to a web br…" at bounding box center [558, 314] width 1117 height 629
